Goal: Task Accomplishment & Management: Manage account settings

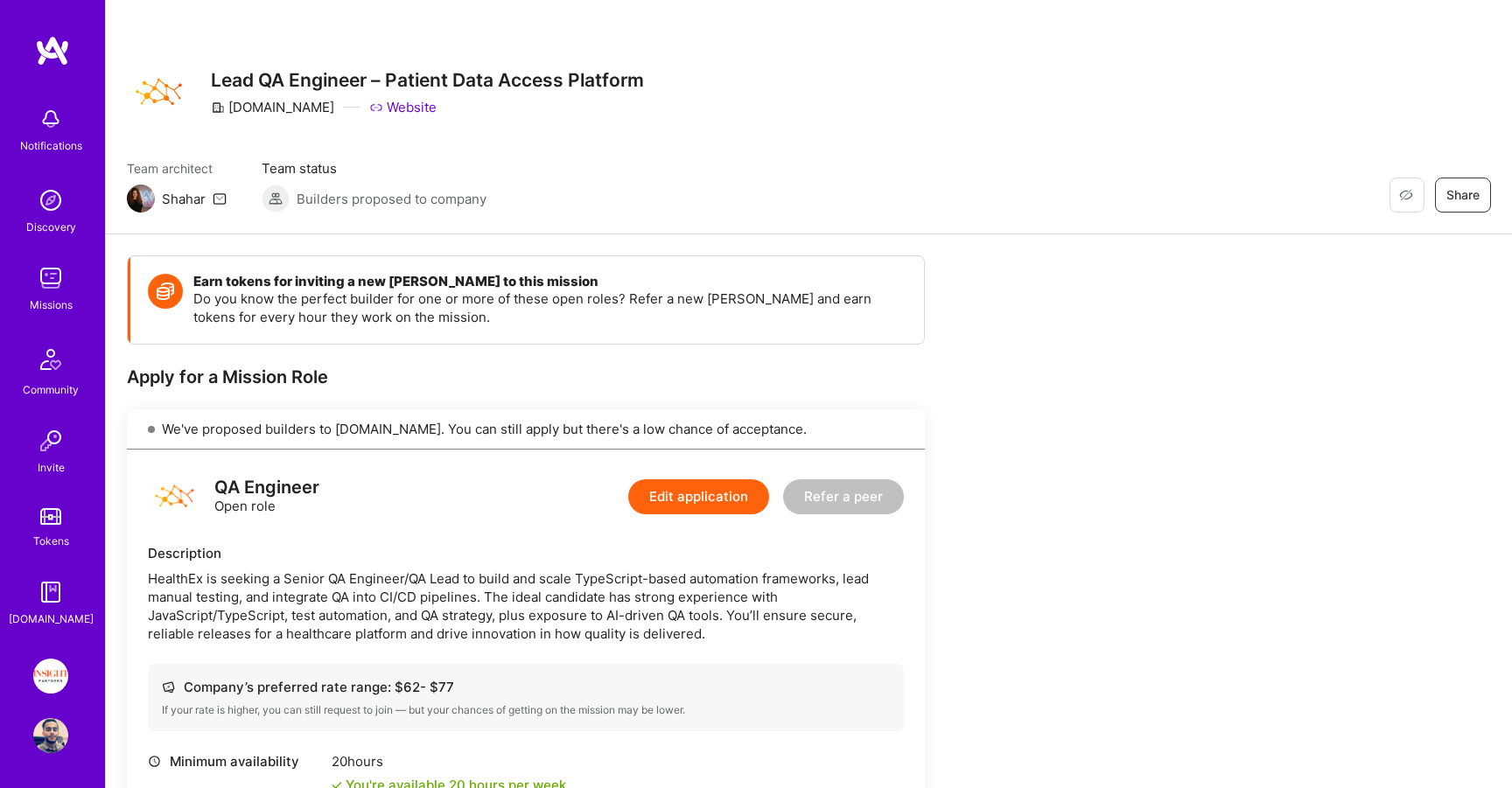
click at [35, 305] on div "Missions" at bounding box center [51, 304] width 43 height 18
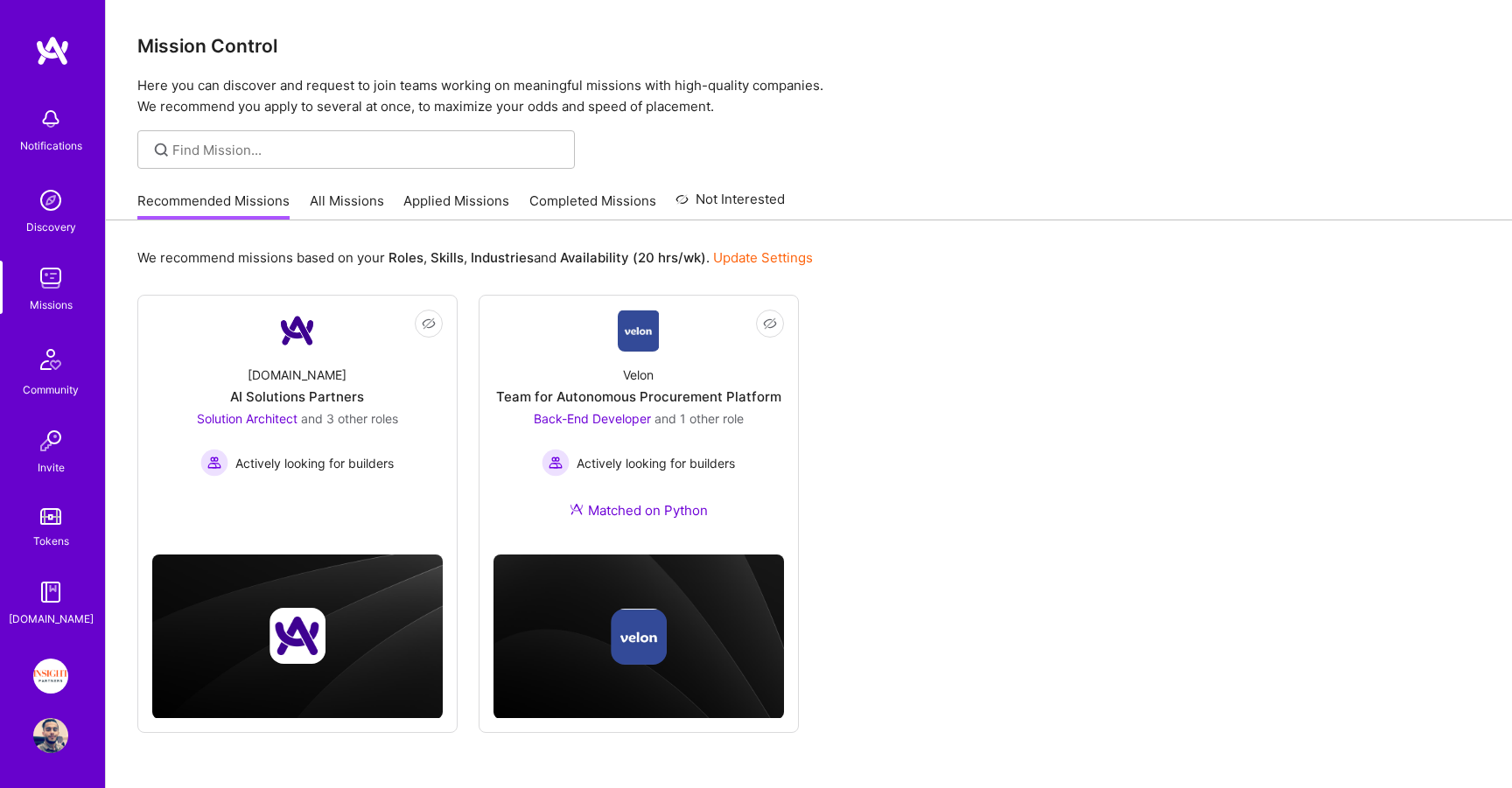
click at [436, 202] on link "Applied Missions" at bounding box center [456, 205] width 106 height 29
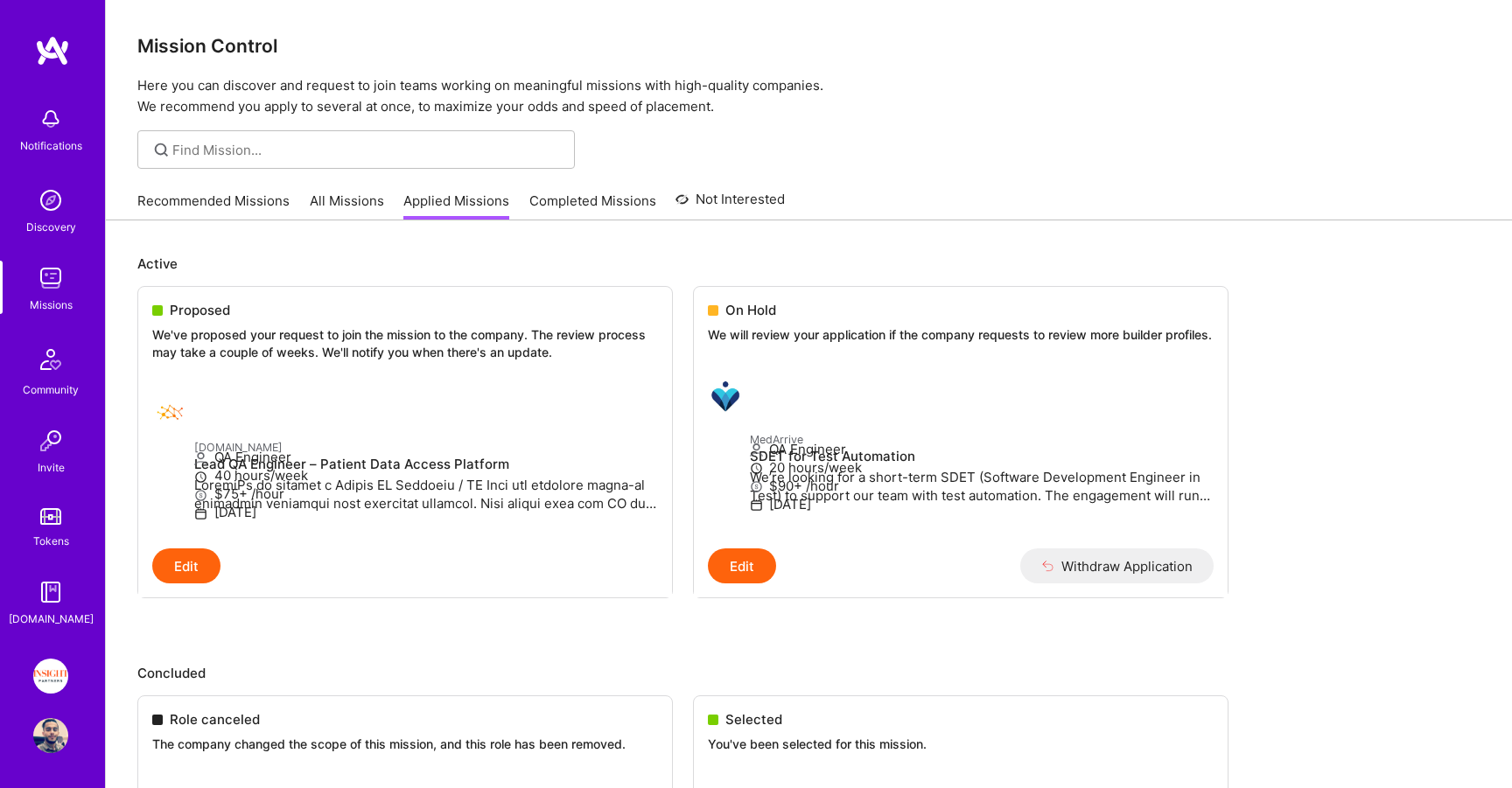
click at [351, 195] on link "All Missions" at bounding box center [346, 205] width 75 height 29
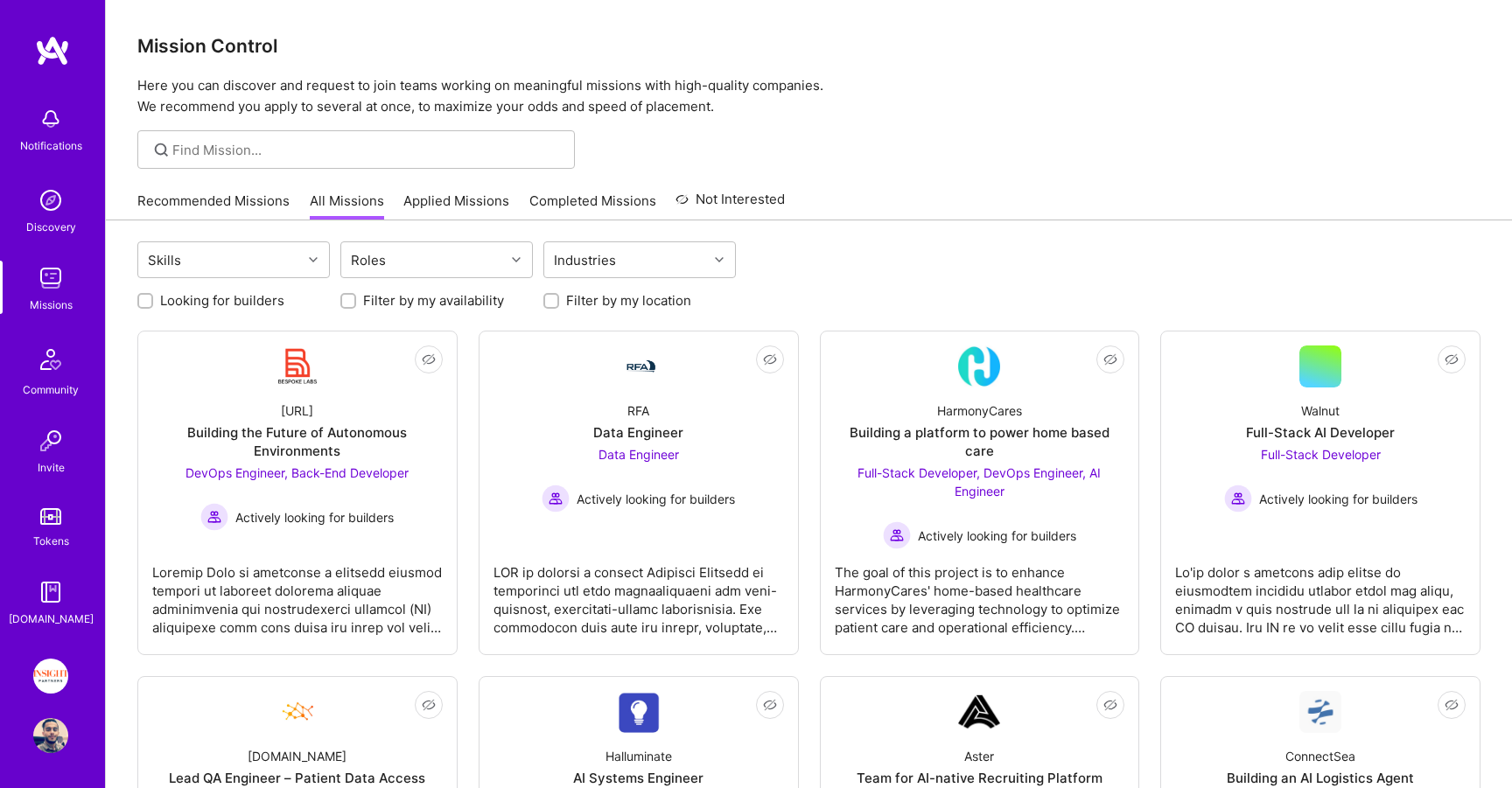
click at [50, 527] on link "Tokens" at bounding box center [50, 525] width 109 height 49
